Goal: Transaction & Acquisition: Download file/media

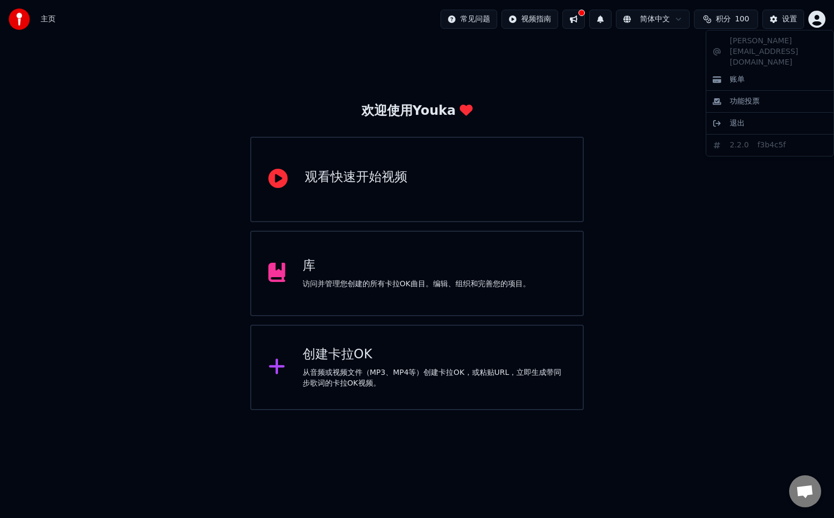
click at [816, 21] on html "主页 常见问题 视频指南 简体中文 积分 100 设置 欢迎使用Youka 观看快速开始视频 库 访问并管理您创建的所有[PERSON_NAME]OK曲目。编…" at bounding box center [417, 205] width 834 height 410
click at [319, 362] on html "主页 常见问题 视频指南 简体中文 积分 100 设置 欢迎使用Youka 观看快速开始视频 库 访问并管理您创建的所有[PERSON_NAME]OK曲目。编…" at bounding box center [417, 205] width 834 height 410
click at [276, 368] on icon at bounding box center [276, 366] width 15 height 15
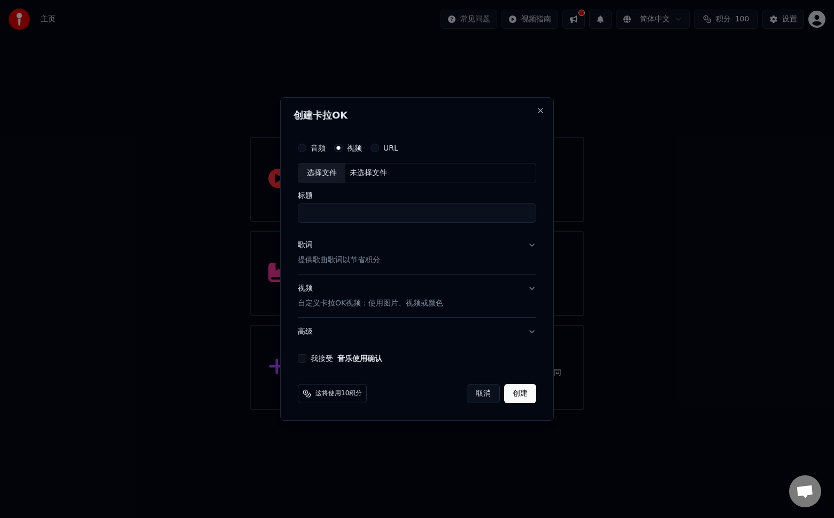
click at [327, 175] on div "选择文件" at bounding box center [321, 172] width 47 height 19
type input "**********"
click at [530, 247] on button "歌词 提供歌曲歌词以节省积分" at bounding box center [417, 252] width 238 height 43
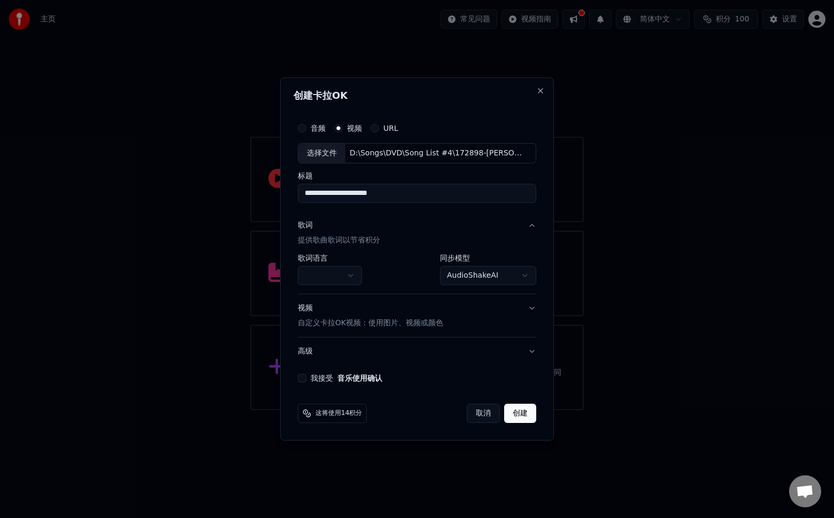
click at [530, 247] on button "歌词 提供歌曲歌词以节省积分" at bounding box center [417, 233] width 238 height 43
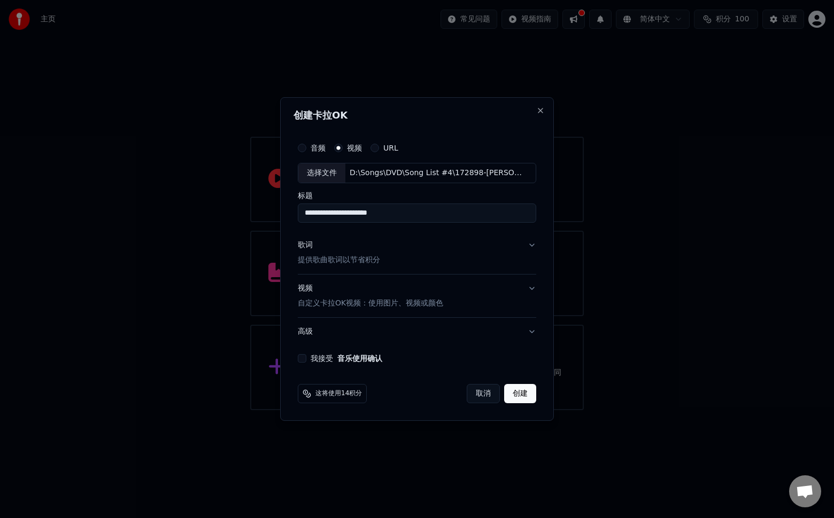
click at [303, 357] on button "我接受 音乐使用确认" at bounding box center [302, 358] width 9 height 9
click at [531, 332] on button "高级" at bounding box center [417, 332] width 238 height 28
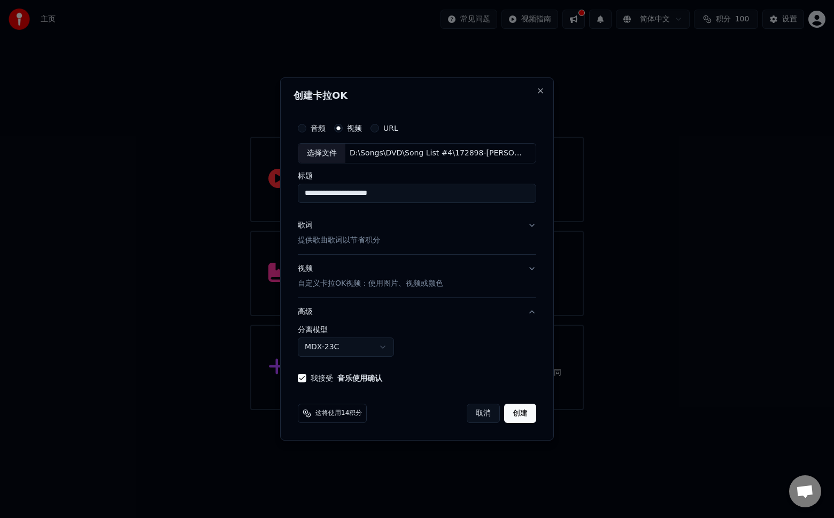
click at [531, 332] on label "分离模型" at bounding box center [417, 329] width 238 height 7
click at [521, 412] on button "创建" at bounding box center [520, 413] width 32 height 19
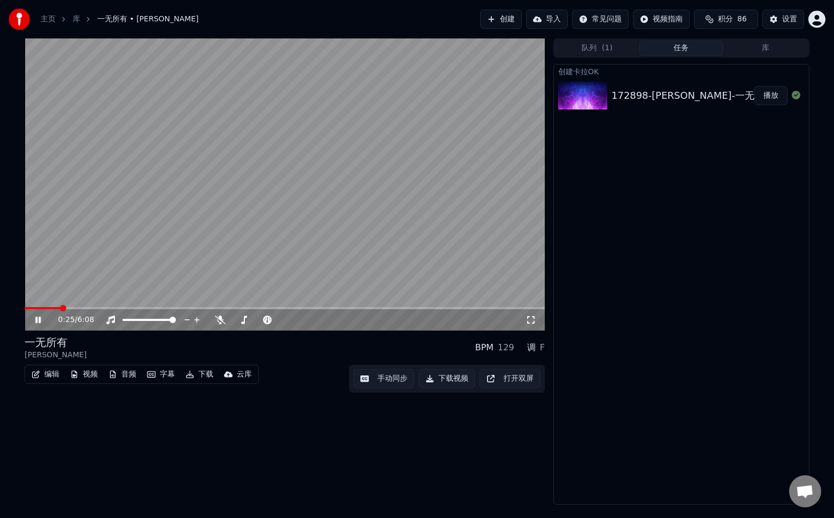
click at [37, 317] on icon at bounding box center [45, 320] width 25 height 9
click at [37, 322] on icon at bounding box center [38, 319] width 6 height 7
click at [163, 377] on button "字幕" at bounding box center [161, 374] width 36 height 15
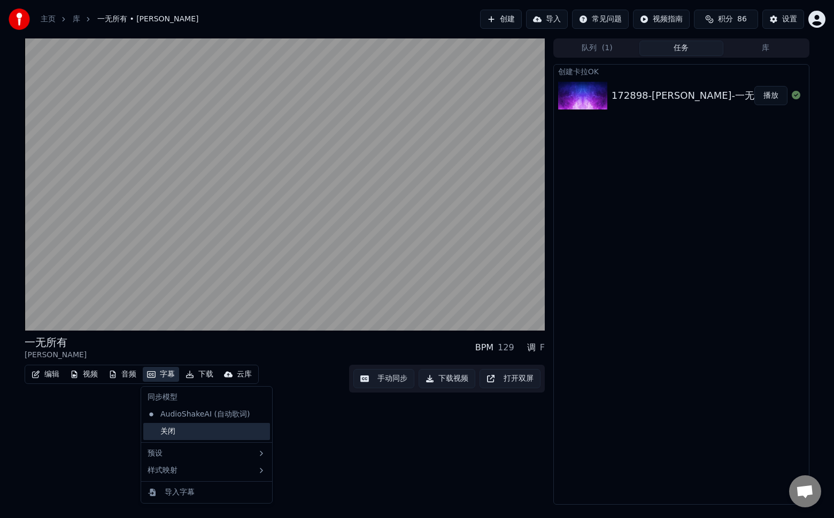
click at [174, 431] on div "关闭" at bounding box center [206, 431] width 127 height 17
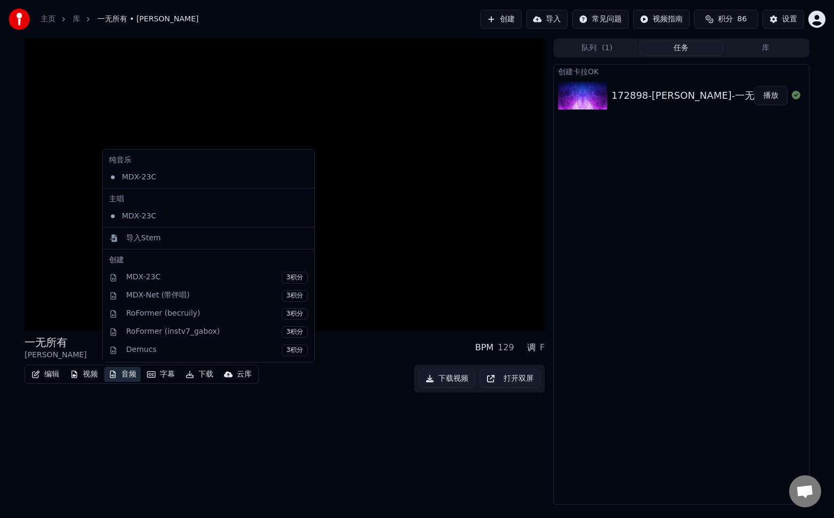
click at [129, 374] on button "音频" at bounding box center [122, 374] width 36 height 15
click at [169, 297] on div "MDX-Net (带伴唱) 3积分" at bounding box center [217, 296] width 182 height 12
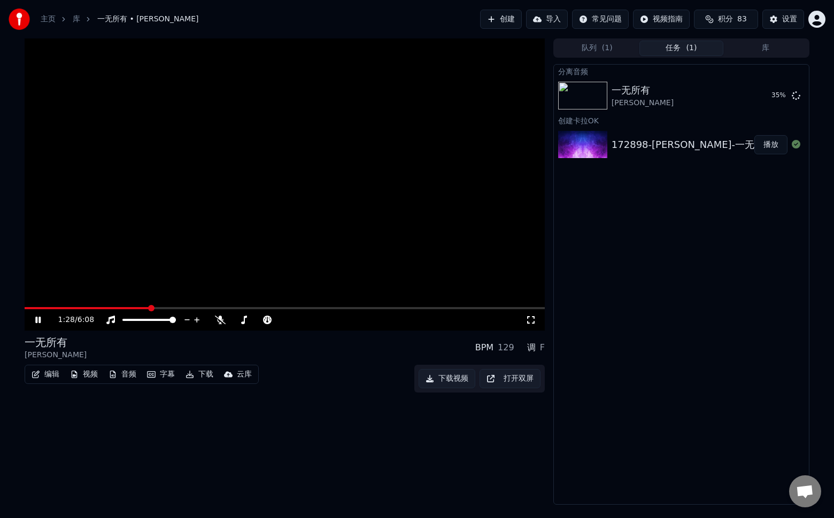
click at [38, 319] on icon at bounding box center [37, 320] width 5 height 6
click at [41, 320] on icon at bounding box center [38, 319] width 6 height 7
click at [36, 307] on video at bounding box center [285, 184] width 520 height 292
click at [40, 308] on span at bounding box center [32, 308] width 15 height 2
click at [37, 317] on icon at bounding box center [38, 319] width 6 height 7
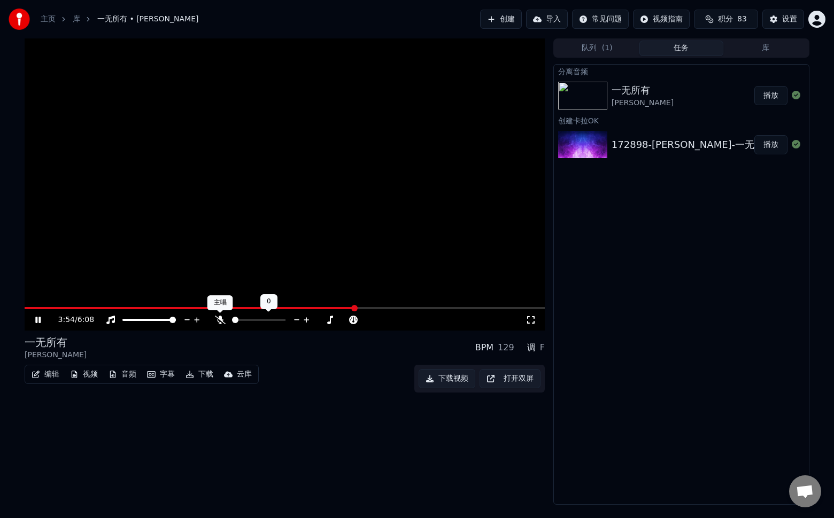
click at [219, 318] on icon at bounding box center [220, 320] width 11 height 9
click at [219, 318] on icon at bounding box center [220, 320] width 6 height 9
click at [219, 318] on icon at bounding box center [220, 320] width 11 height 9
click at [219, 318] on icon at bounding box center [220, 320] width 6 height 9
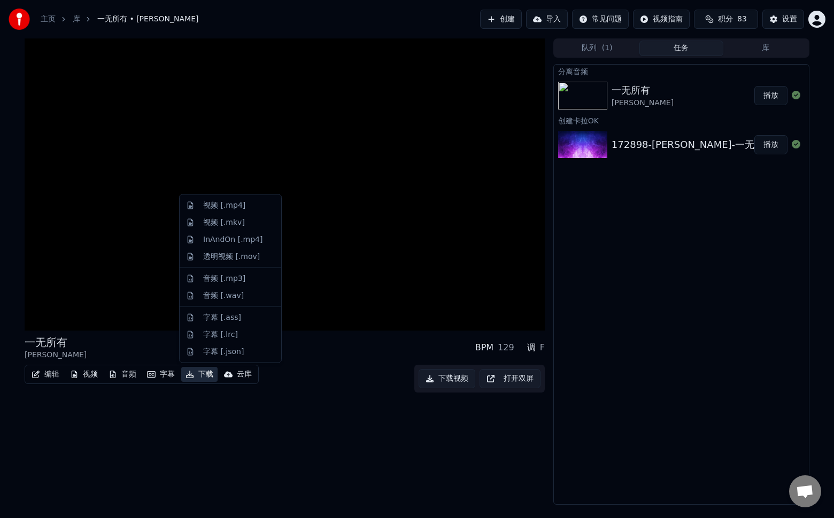
click at [196, 376] on button "下载" at bounding box center [199, 374] width 36 height 15
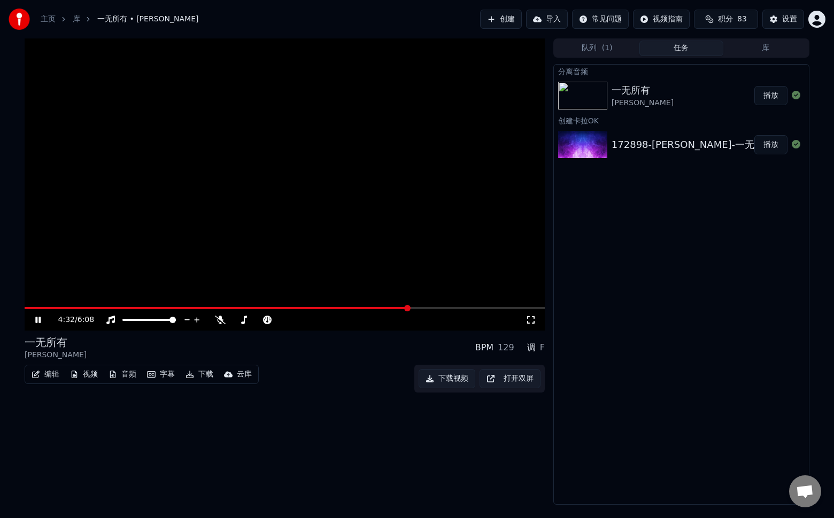
click at [344, 355] on div "一无所有 [PERSON_NAME] BPM 129 调 F" at bounding box center [285, 348] width 520 height 26
click at [540, 349] on div "调 F" at bounding box center [536, 347] width 18 height 13
click at [220, 320] on icon at bounding box center [220, 320] width 11 height 9
click at [220, 320] on icon at bounding box center [220, 320] width 6 height 9
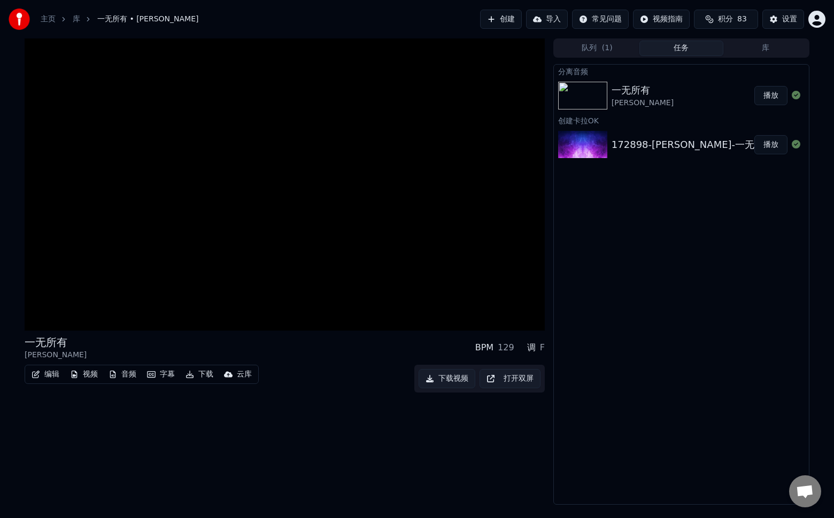
click at [193, 372] on icon "button" at bounding box center [189, 374] width 9 height 7
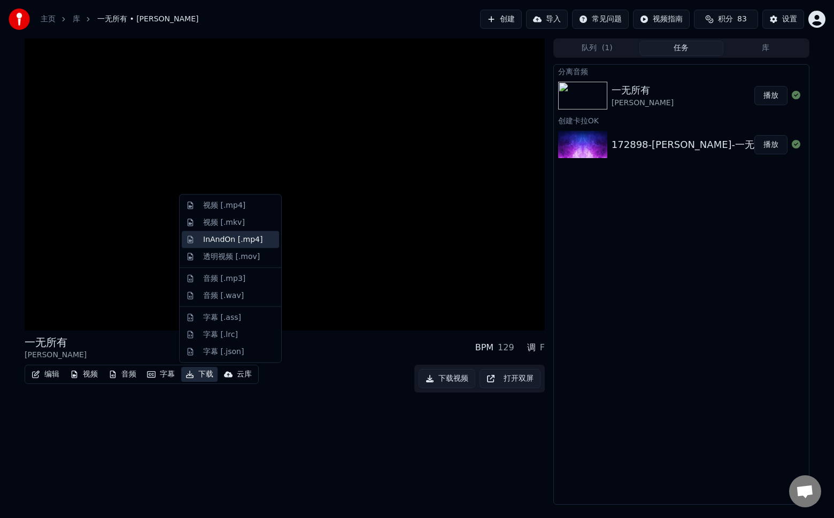
click at [250, 244] on div "InAndOn [.mp4]" at bounding box center [233, 239] width 60 height 11
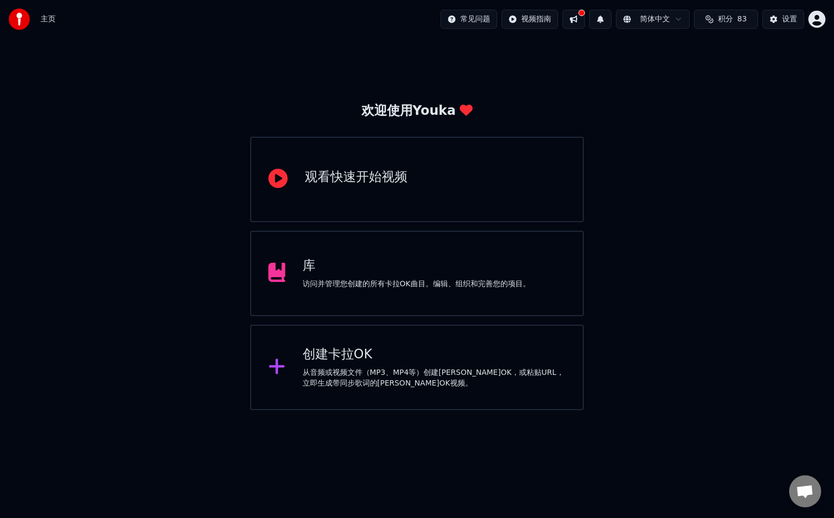
click at [337, 267] on div "库" at bounding box center [416, 266] width 228 height 17
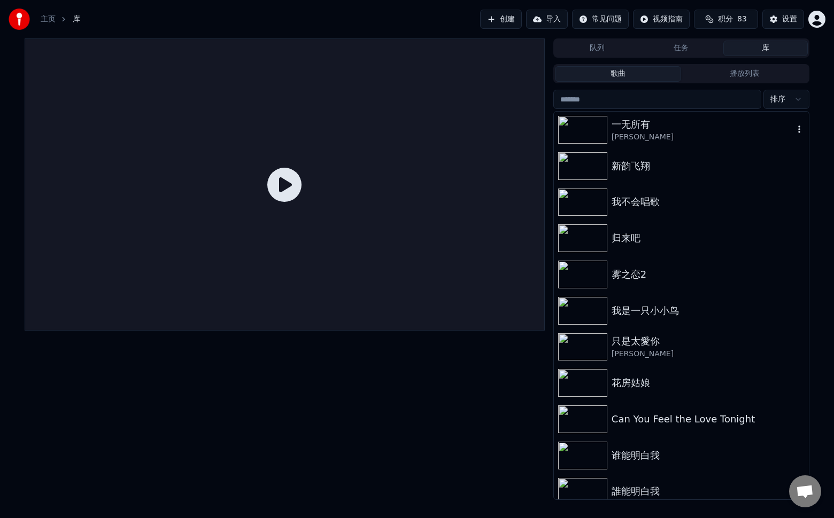
click at [655, 126] on div "一无所有" at bounding box center [702, 124] width 182 height 15
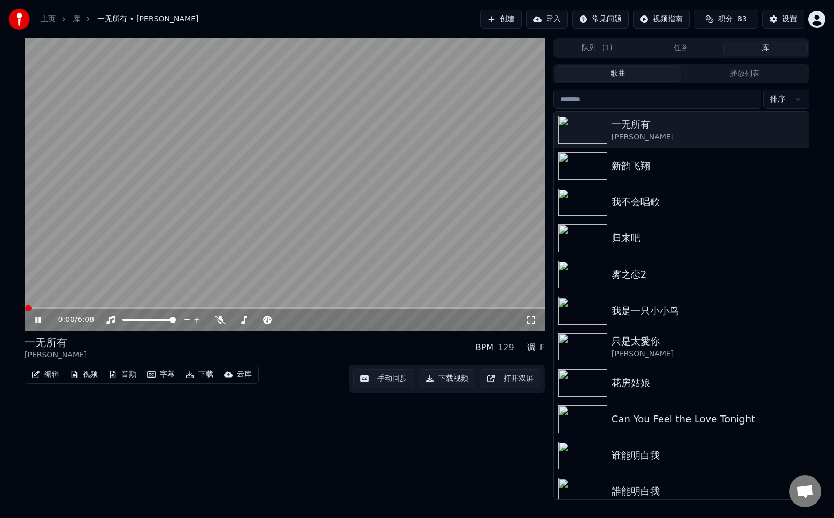
click at [200, 375] on button "下载" at bounding box center [199, 374] width 36 height 15
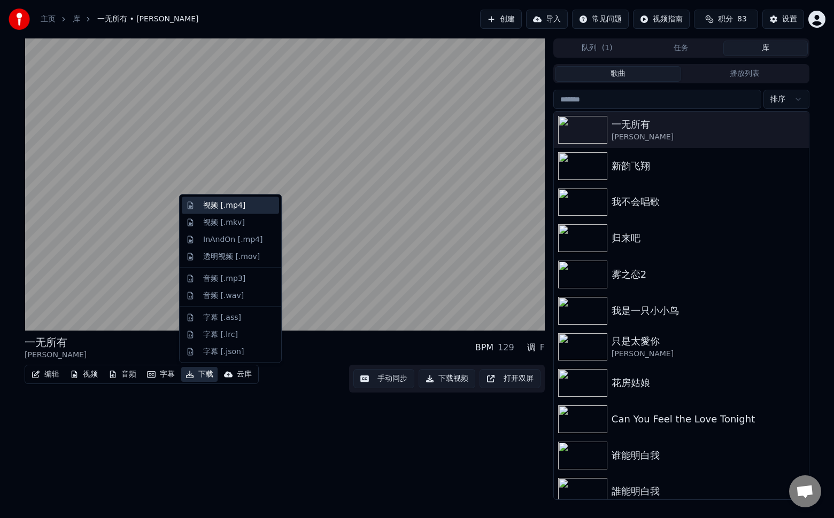
click at [243, 205] on div "视频 [.mp4]" at bounding box center [239, 205] width 72 height 11
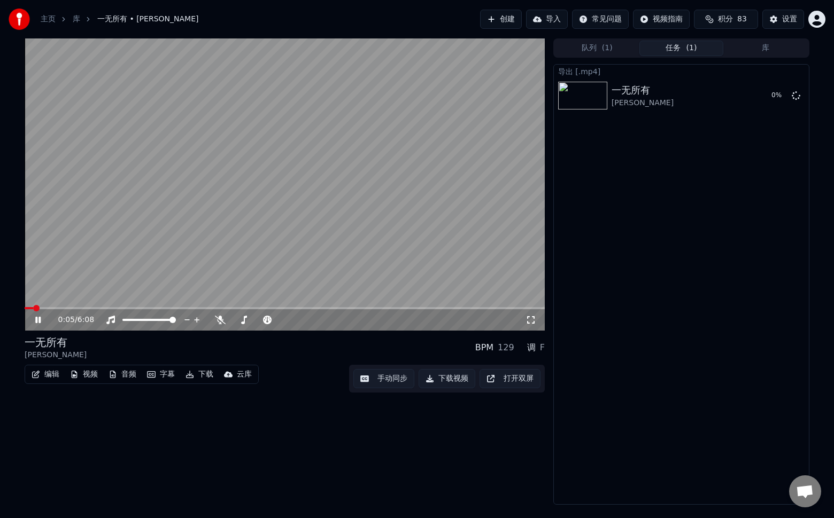
click at [41, 320] on icon at bounding box center [45, 320] width 25 height 9
